Goal: Information Seeking & Learning: Learn about a topic

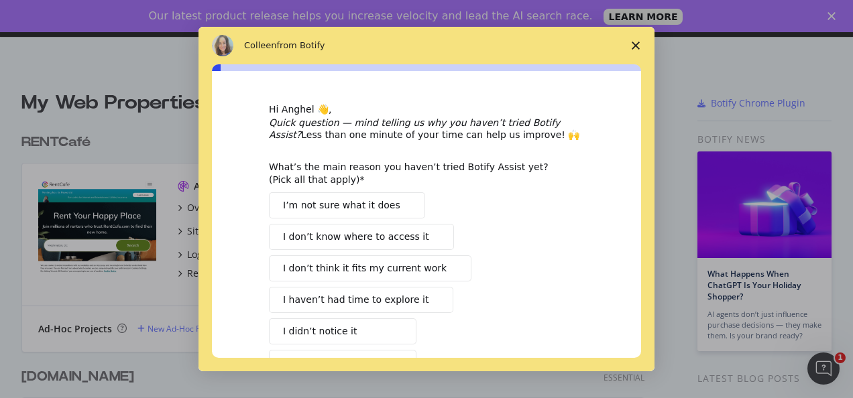
click at [636, 46] on polygon "Close survey" at bounding box center [636, 46] width 8 height 8
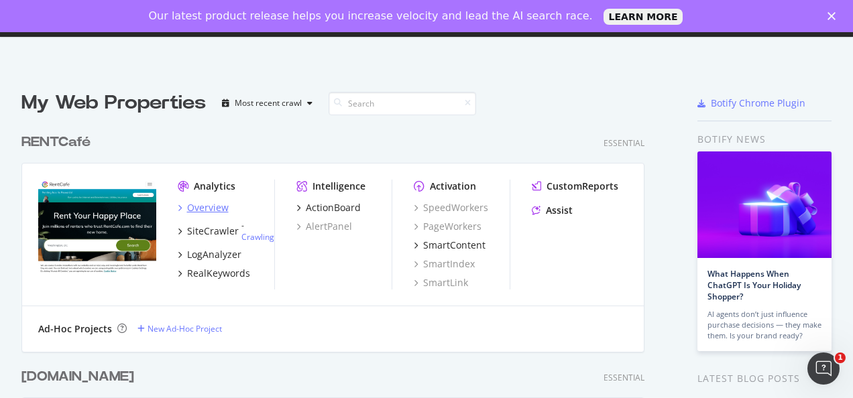
click at [211, 208] on div "Overview" at bounding box center [208, 207] width 42 height 13
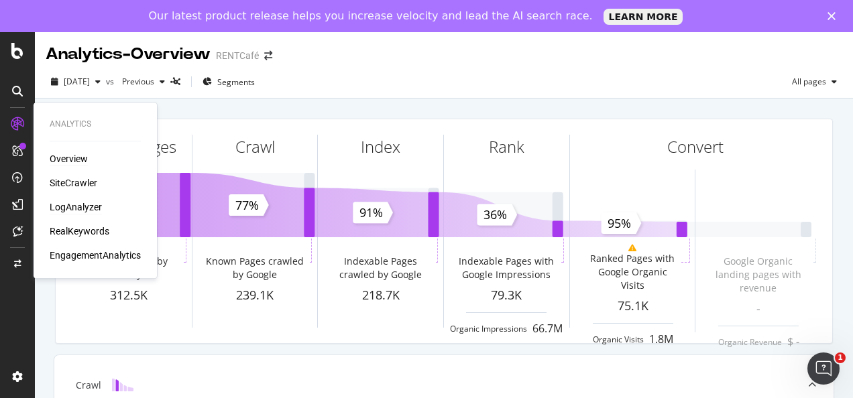
click at [72, 211] on div "LogAnalyzer" at bounding box center [76, 207] width 52 height 13
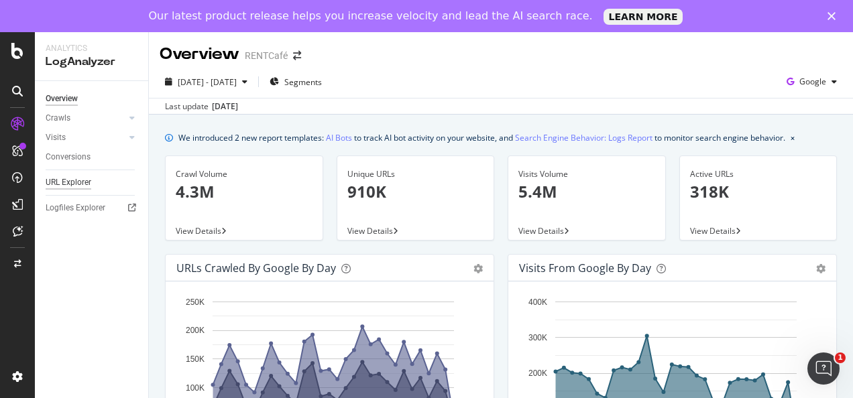
click at [78, 180] on div "URL Explorer" at bounding box center [69, 183] width 46 height 14
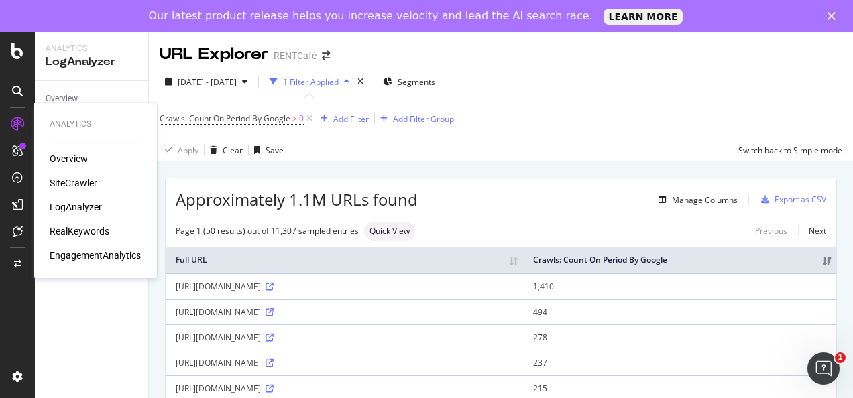
click at [80, 231] on div "RealKeywords" at bounding box center [80, 231] width 60 height 13
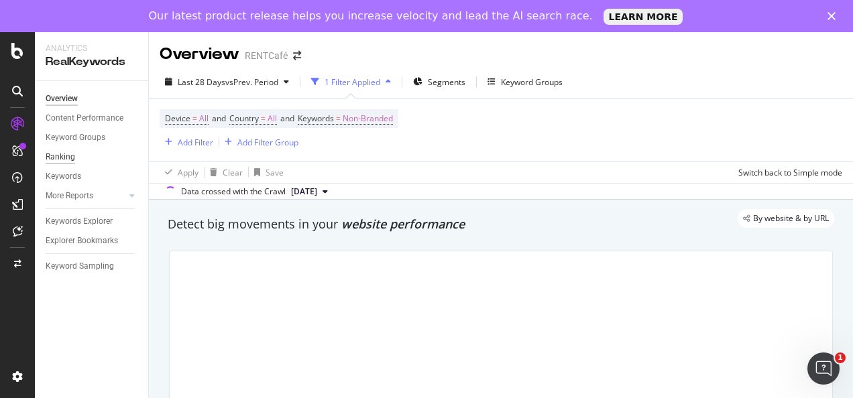
click at [61, 158] on div "Ranking" at bounding box center [61, 157] width 30 height 14
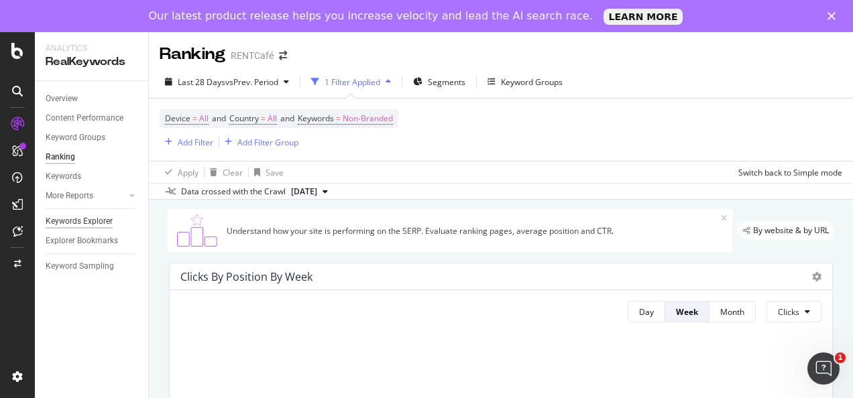
click at [83, 222] on div "Keywords Explorer" at bounding box center [79, 222] width 67 height 14
